Goal: Transaction & Acquisition: Subscribe to service/newsletter

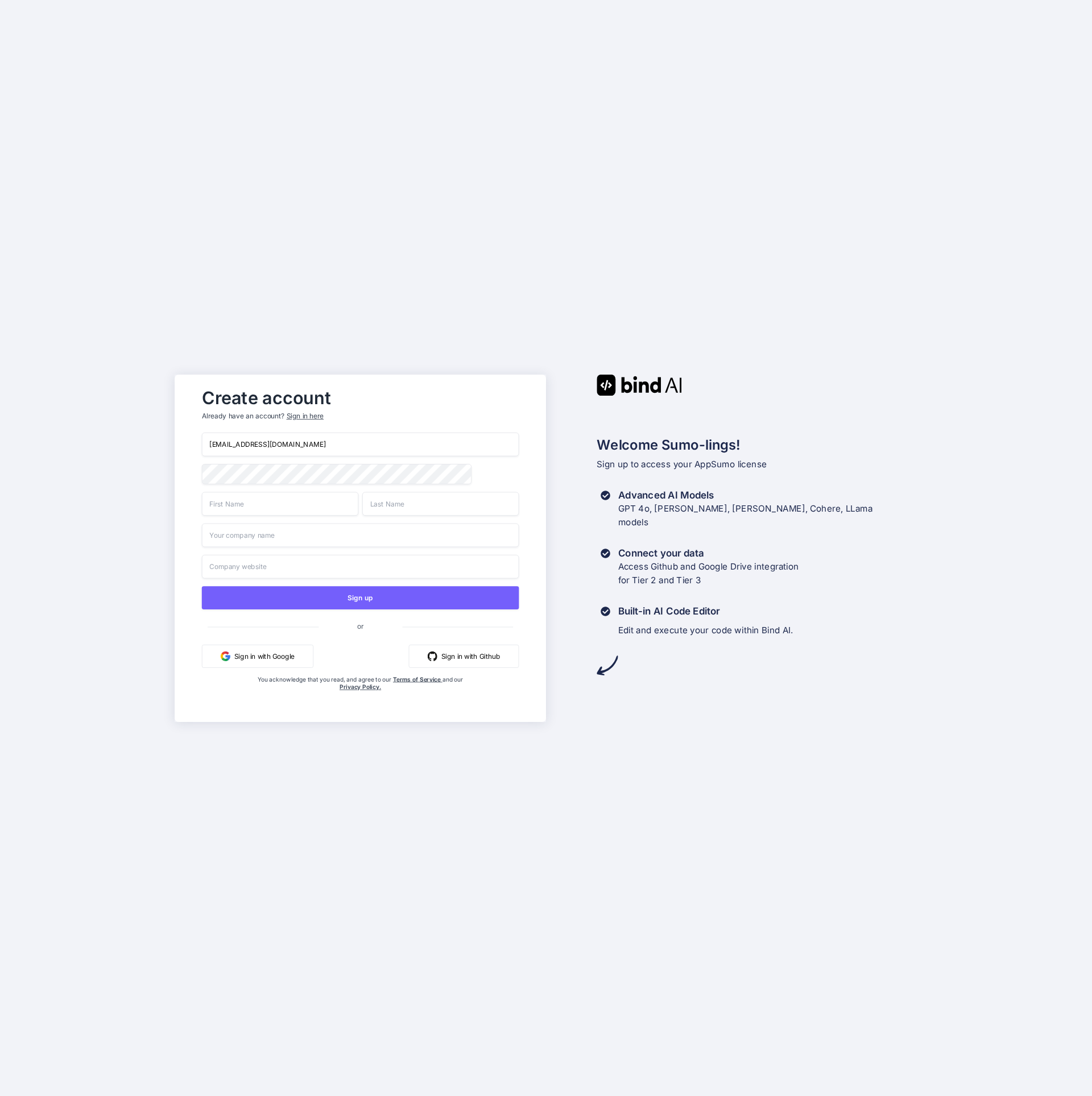
type input "[EMAIL_ADDRESS][DOMAIN_NAME]"
click at [253, 504] on input "text" at bounding box center [280, 504] width 156 height 24
type input "Rasjiv"
type input "Bhatia"
type input "Coolwell"
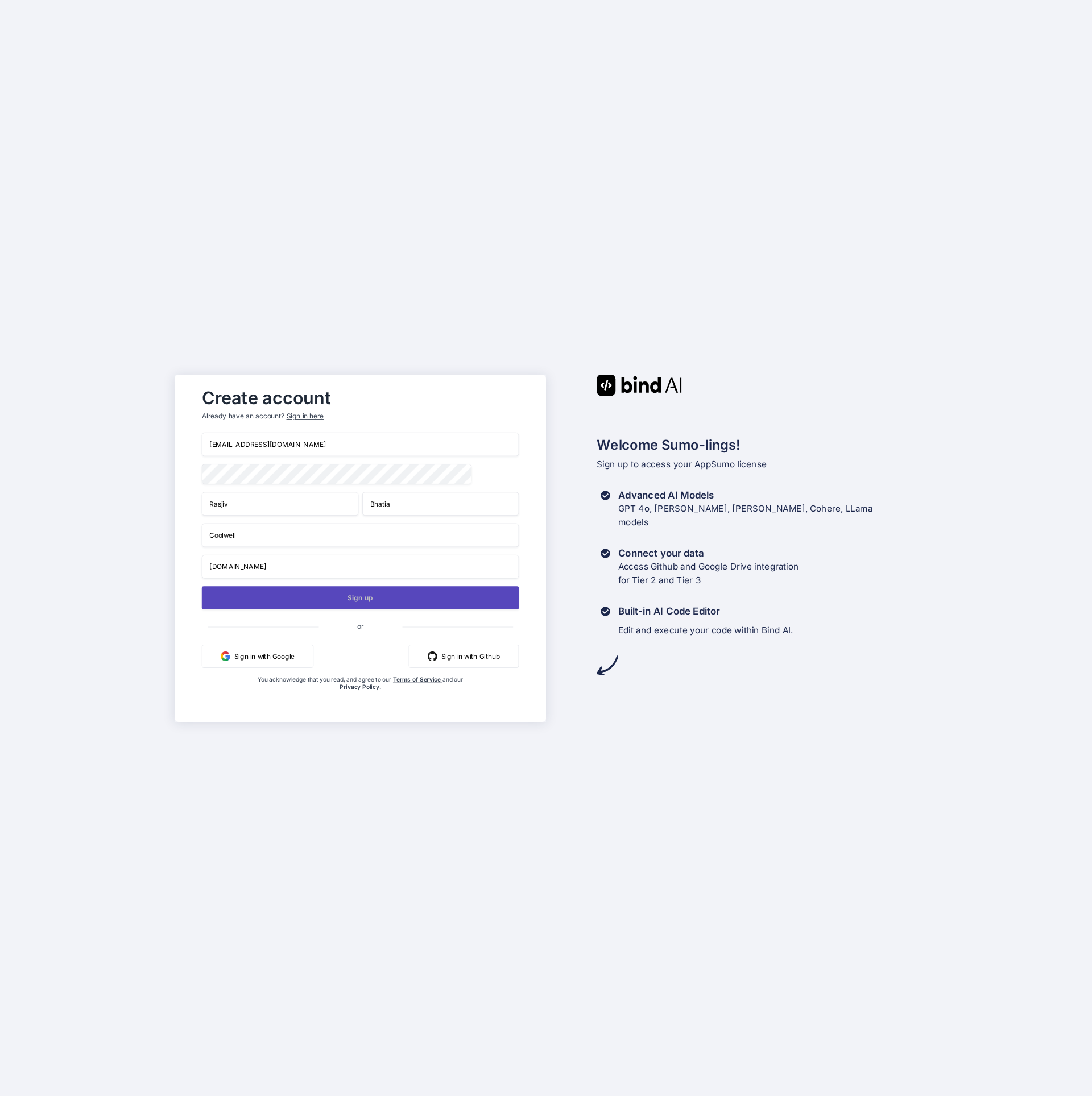
type input "coolwellac.com"
click at [346, 600] on button "Sign up" at bounding box center [360, 597] width 317 height 24
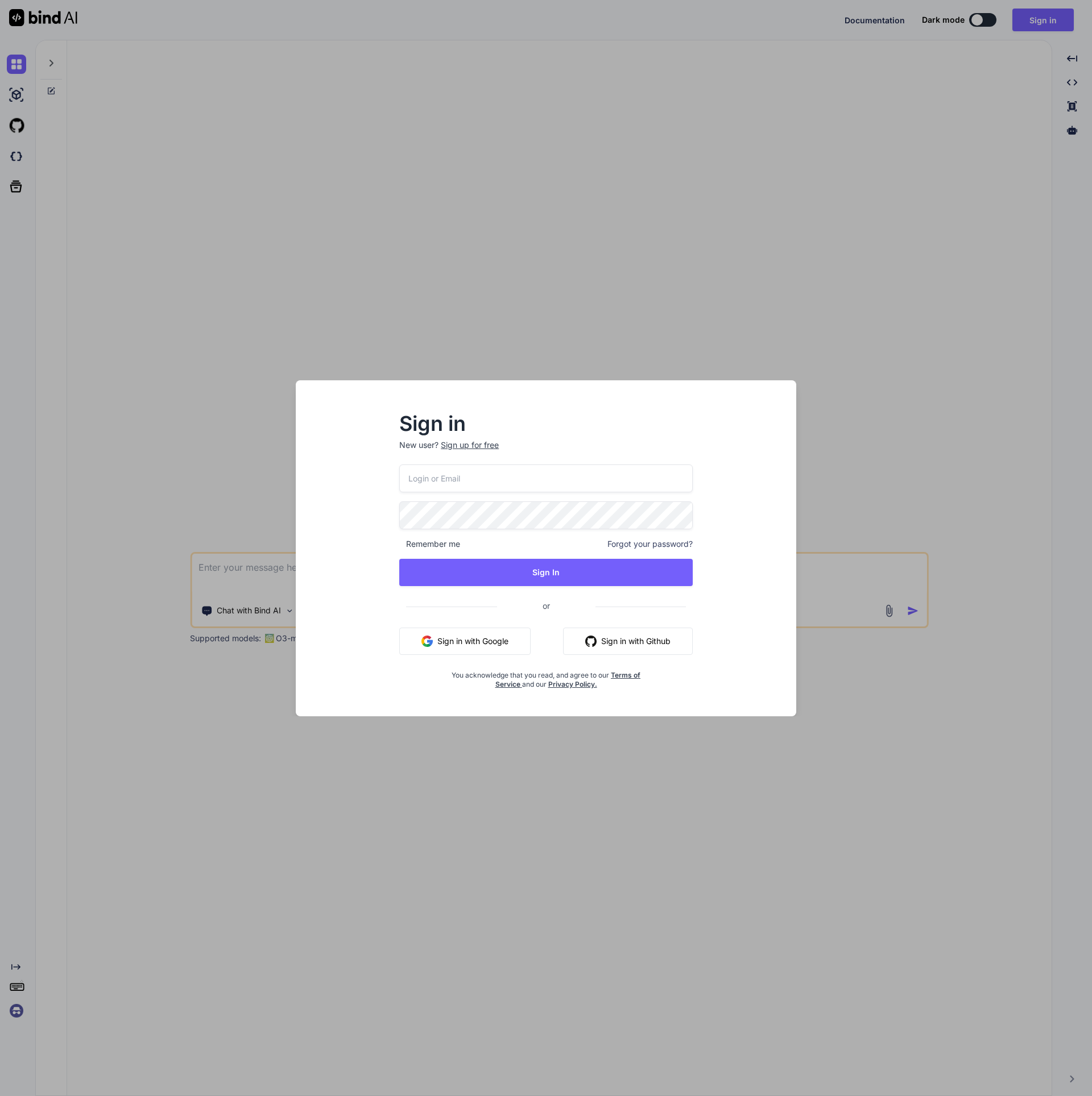
click at [487, 481] on input "email" at bounding box center [546, 478] width 294 height 28
type input "[EMAIL_ADDRESS][DOMAIN_NAME]"
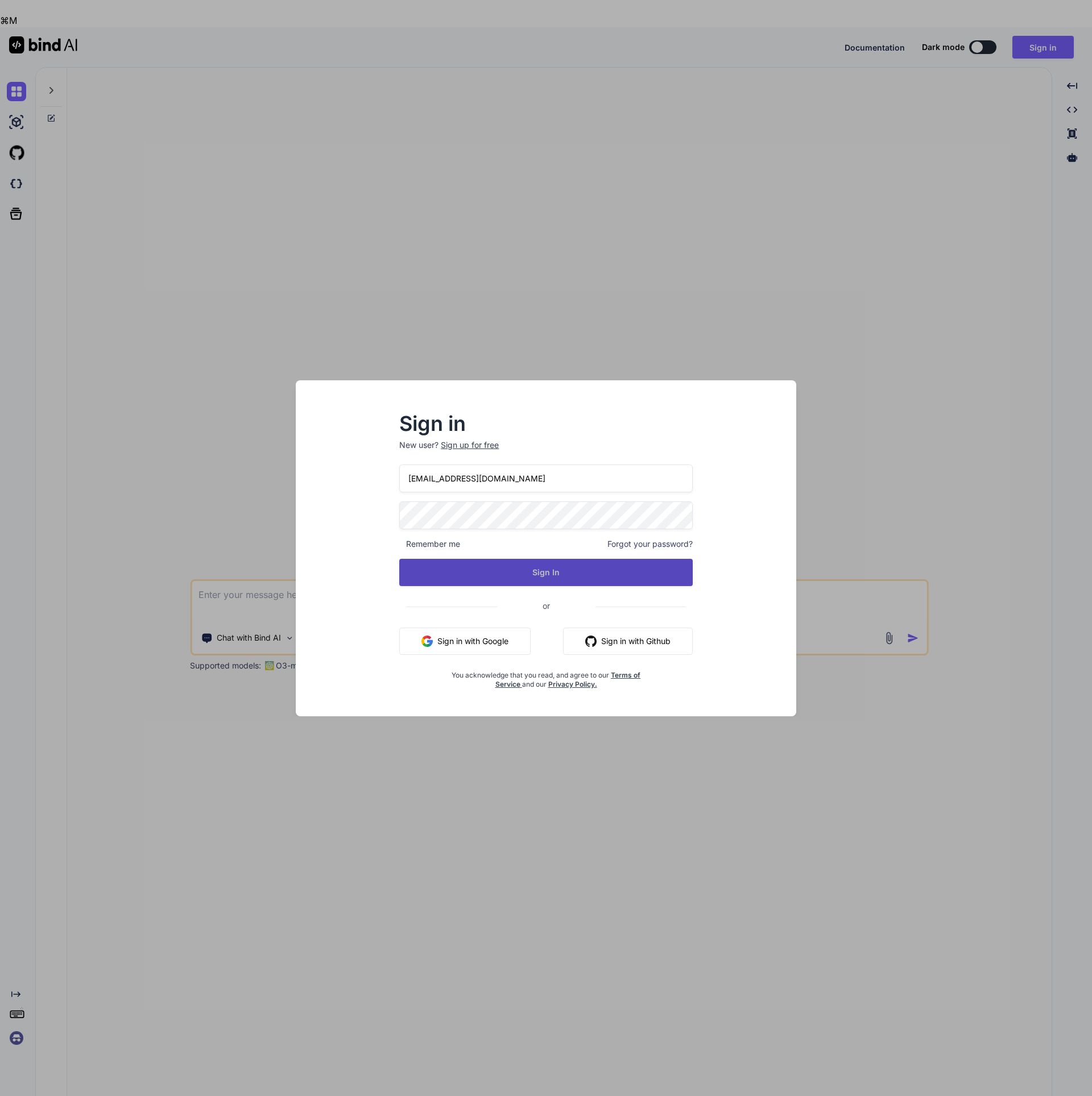
click at [622, 561] on button "Sign In" at bounding box center [546, 572] width 294 height 27
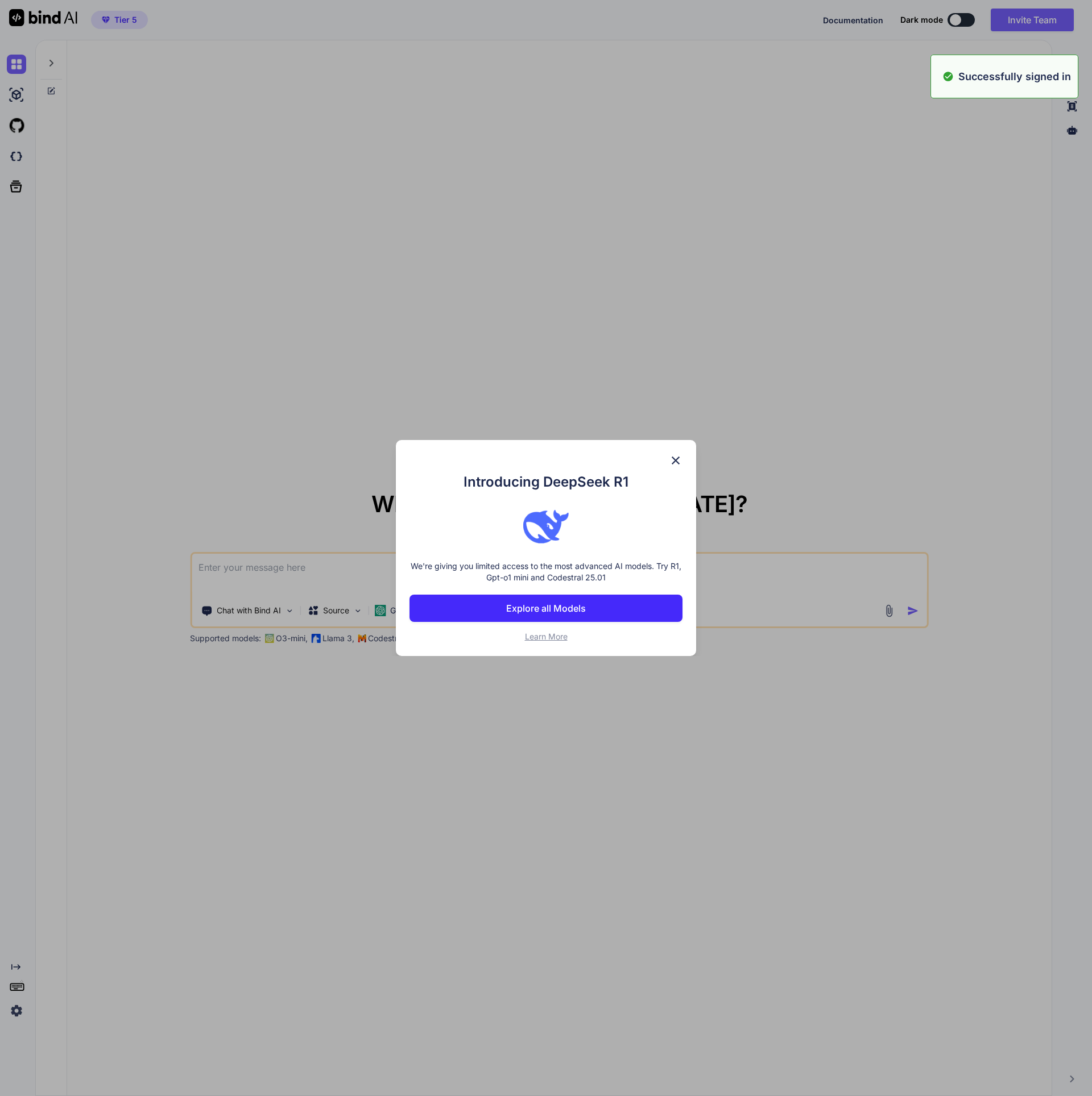
click at [692, 346] on div "Introducing DeepSeek R1 We're giving you limited access to the most advanced AI…" at bounding box center [546, 548] width 1092 height 1096
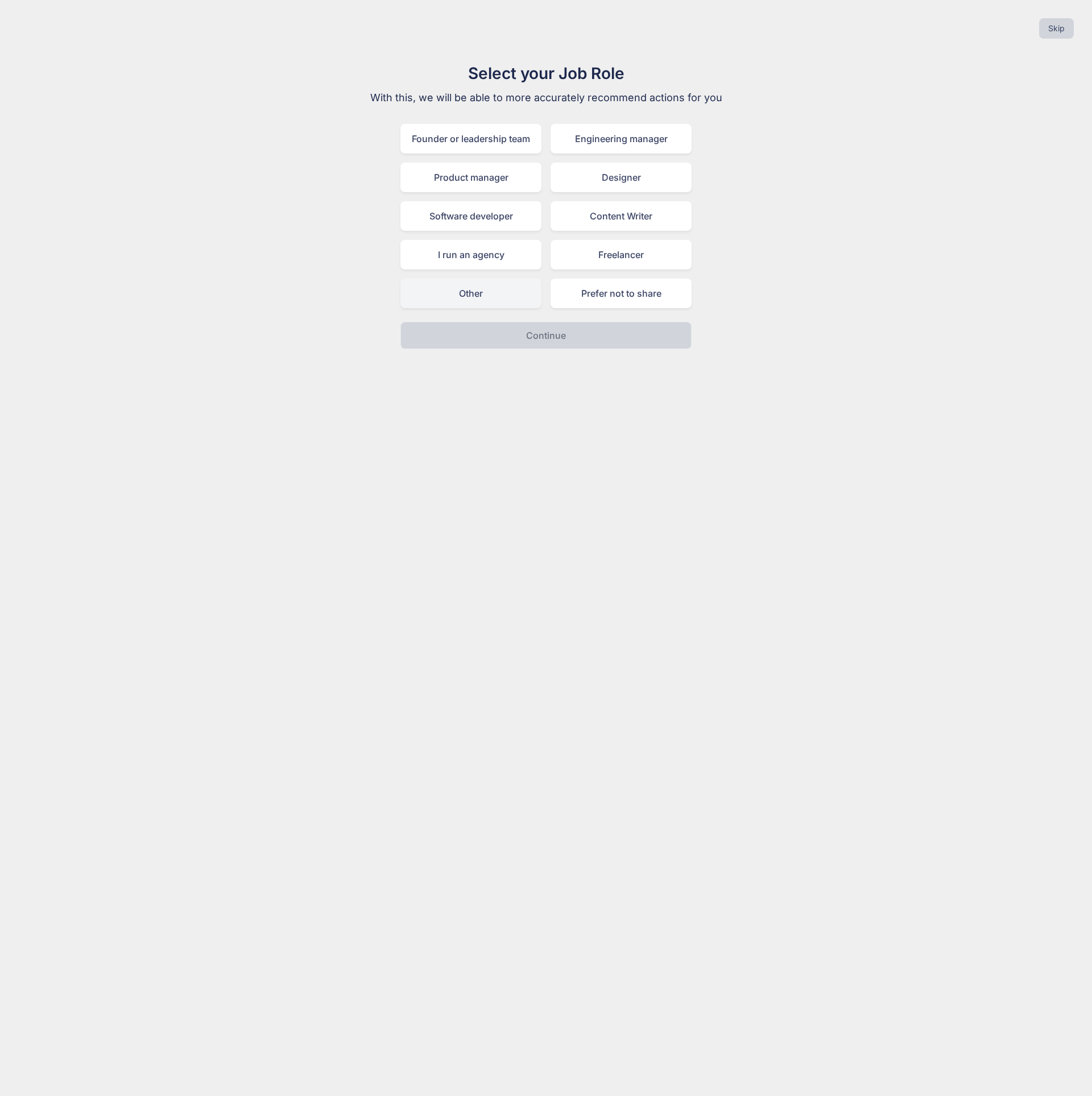
click at [484, 288] on div "Other" at bounding box center [471, 293] width 141 height 29
click at [530, 342] on p "Continue" at bounding box center [546, 335] width 40 height 14
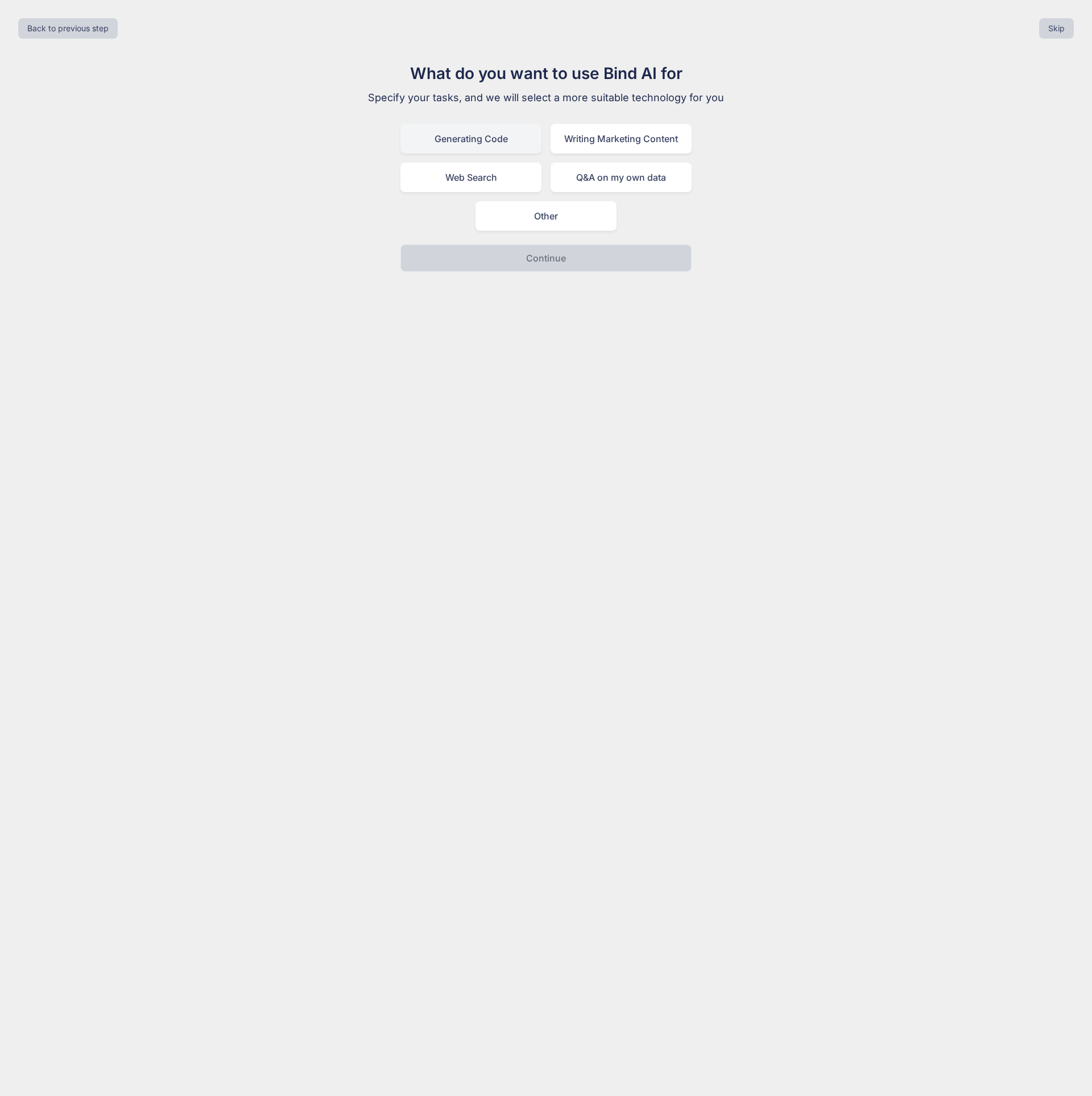
click at [522, 142] on div "Generating Code" at bounding box center [471, 138] width 141 height 29
click at [557, 260] on p "Continue" at bounding box center [546, 258] width 40 height 14
click at [617, 224] on div "I am not a developer, I want AI to generate code for me" at bounding box center [546, 216] width 291 height 29
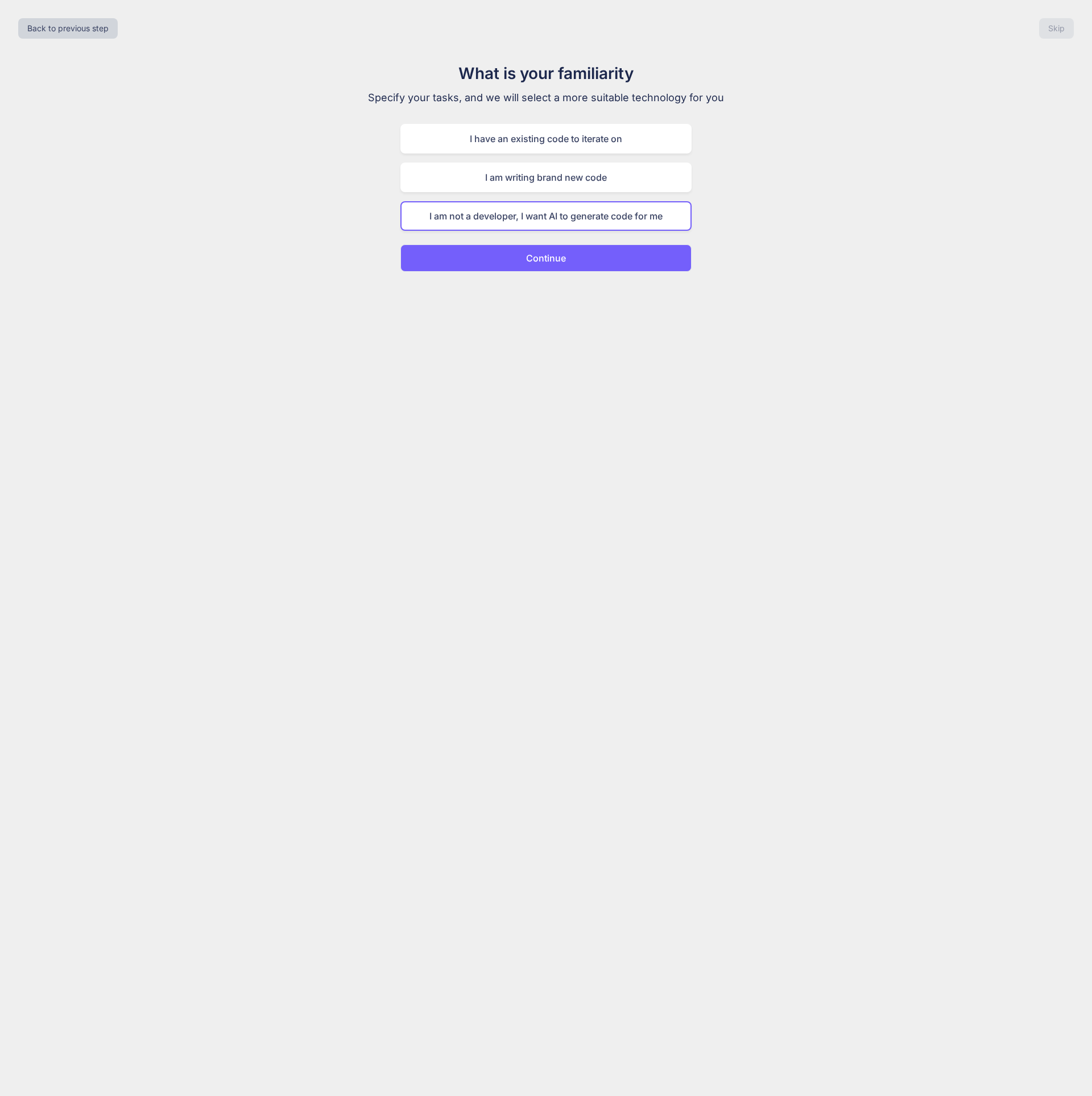
click at [564, 266] on button "Continue" at bounding box center [546, 258] width 291 height 27
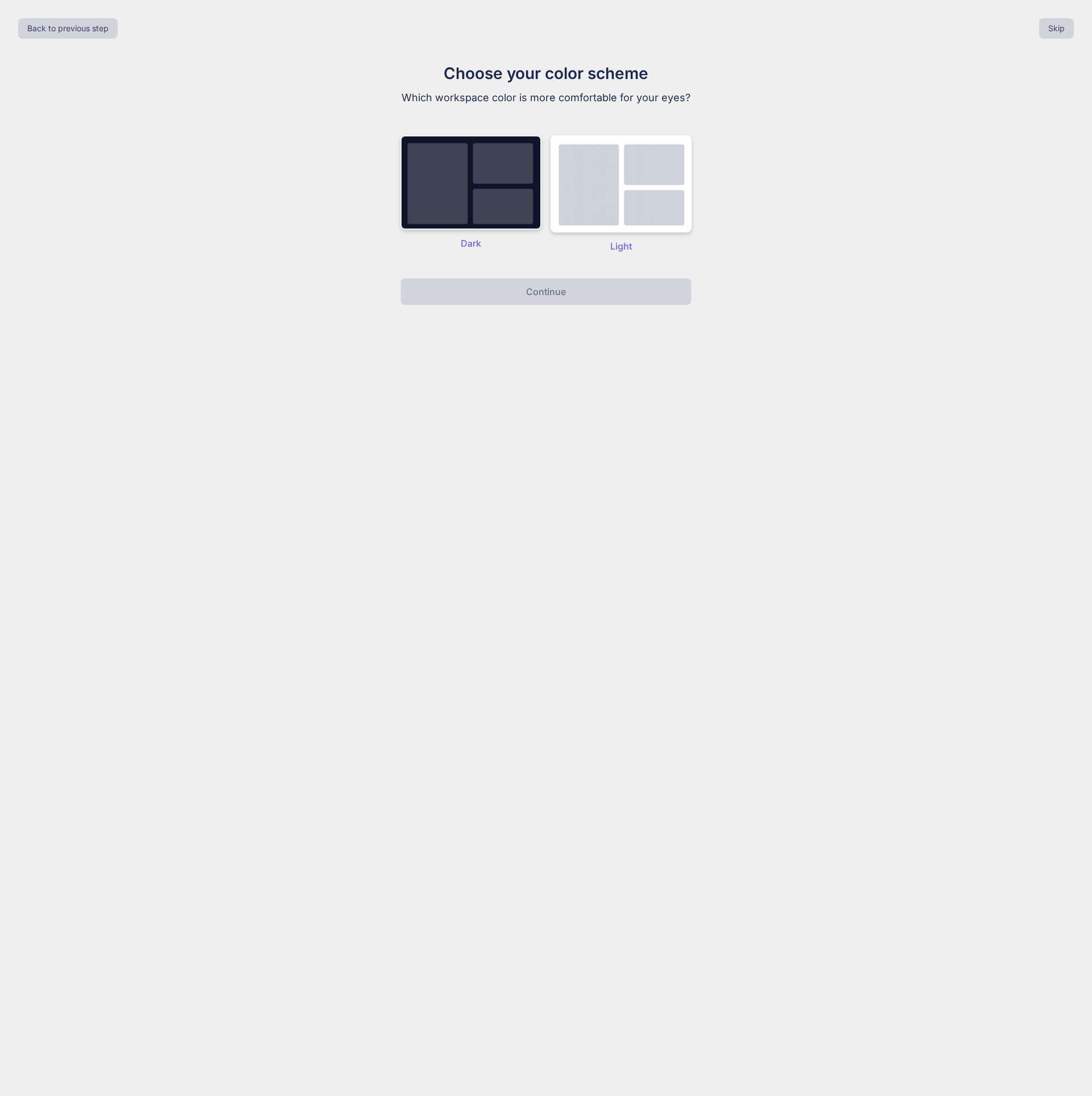
click at [487, 216] on img at bounding box center [471, 183] width 141 height 95
click at [531, 287] on p "Continue" at bounding box center [546, 292] width 40 height 14
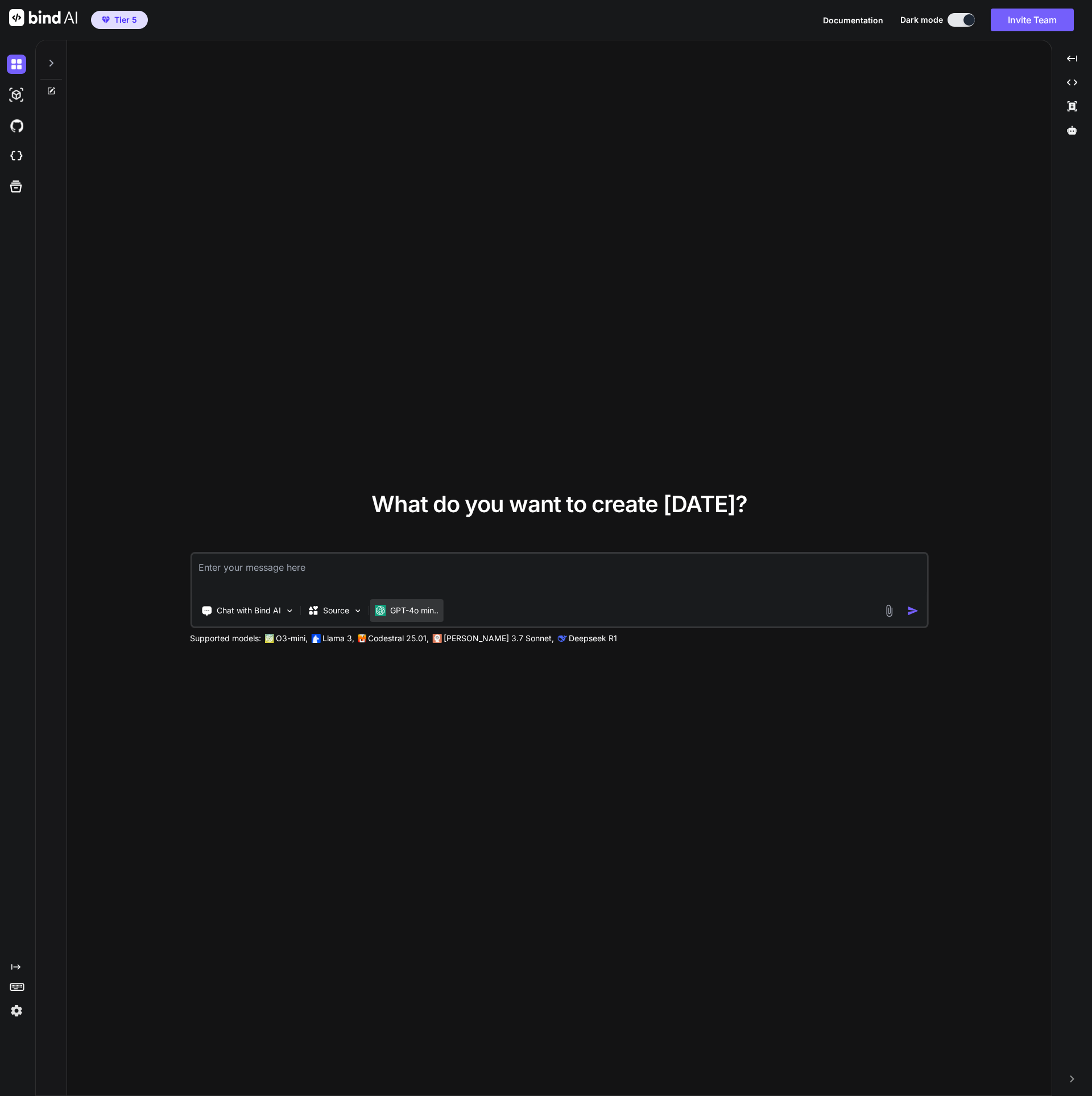
click at [410, 611] on p "GPT-4o min.." at bounding box center [413, 610] width 48 height 11
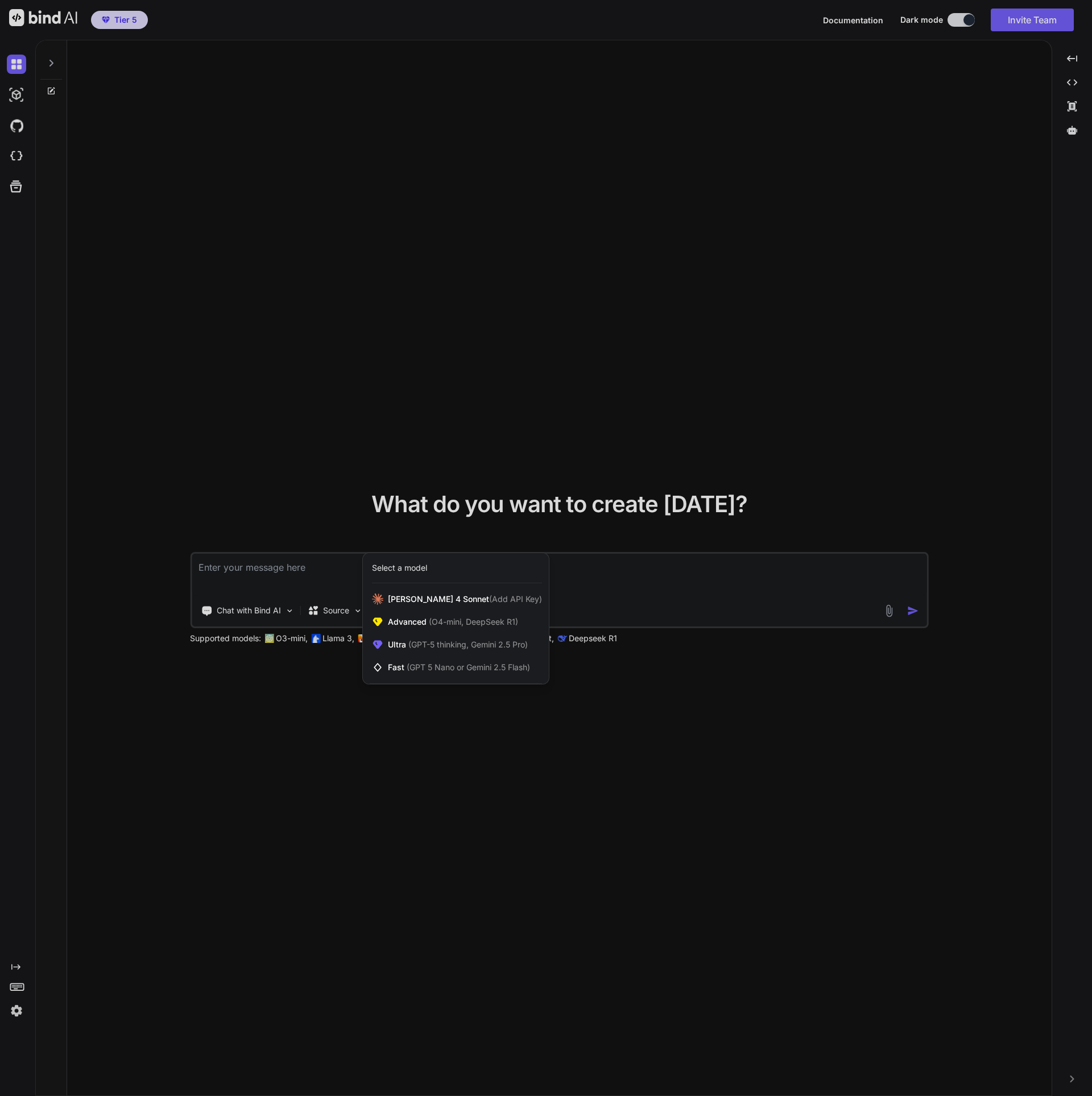
click at [319, 739] on div at bounding box center [546, 548] width 1092 height 1096
